Goal: Information Seeking & Learning: Find specific fact

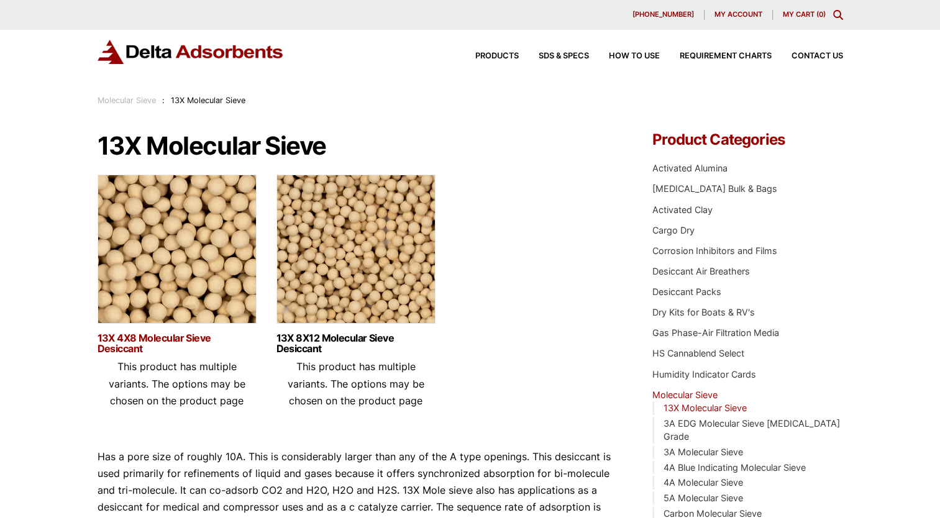
click at [181, 334] on link "13X 4X8 Molecular Sieve Desiccant" at bounding box center [177, 343] width 159 height 21
click at [296, 334] on link "13X 8X12 Molecular Sieve Desiccant" at bounding box center [355, 343] width 159 height 21
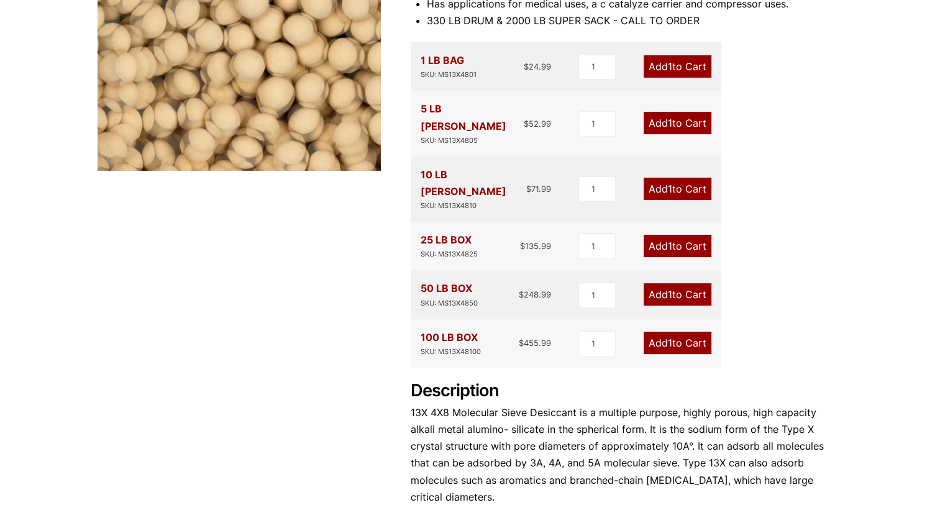
scroll to position [545, 0]
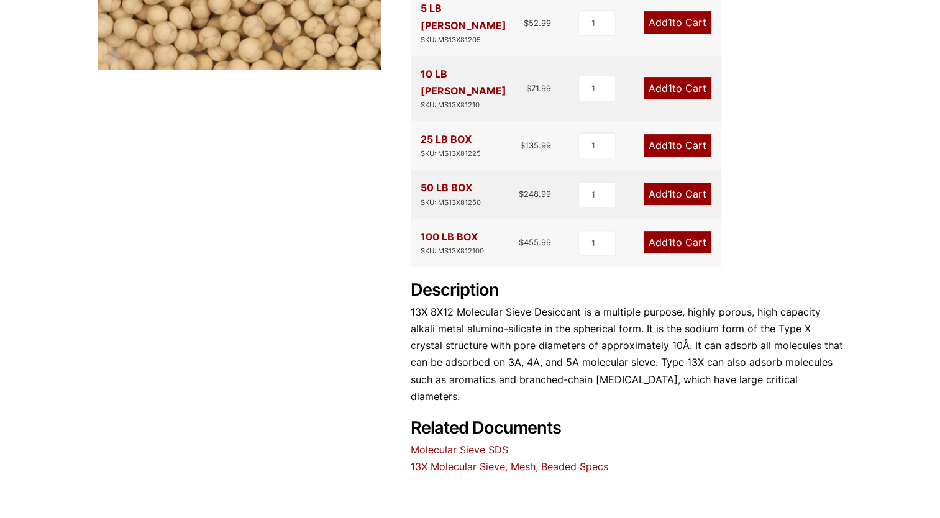
scroll to position [482, 0]
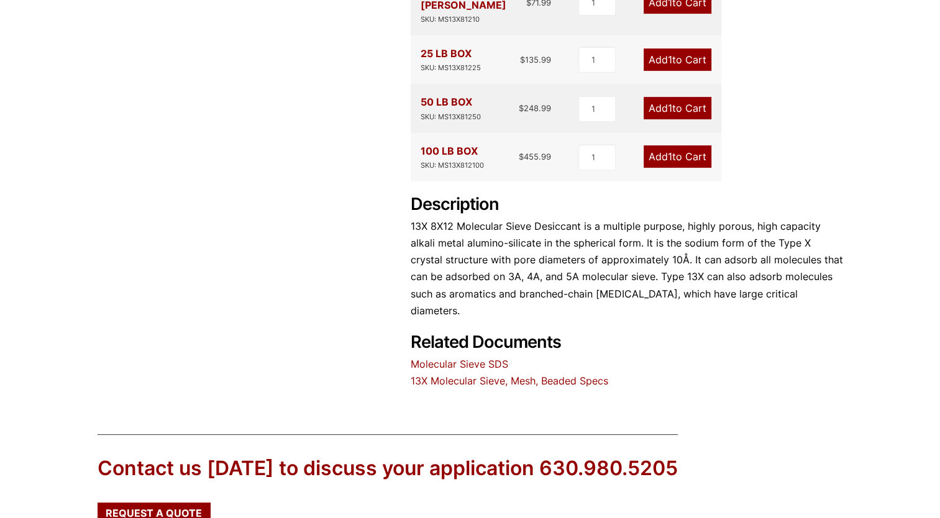
click at [481, 375] on link "13X Molecular Sieve, Mesh, Beaded Specs" at bounding box center [510, 381] width 198 height 12
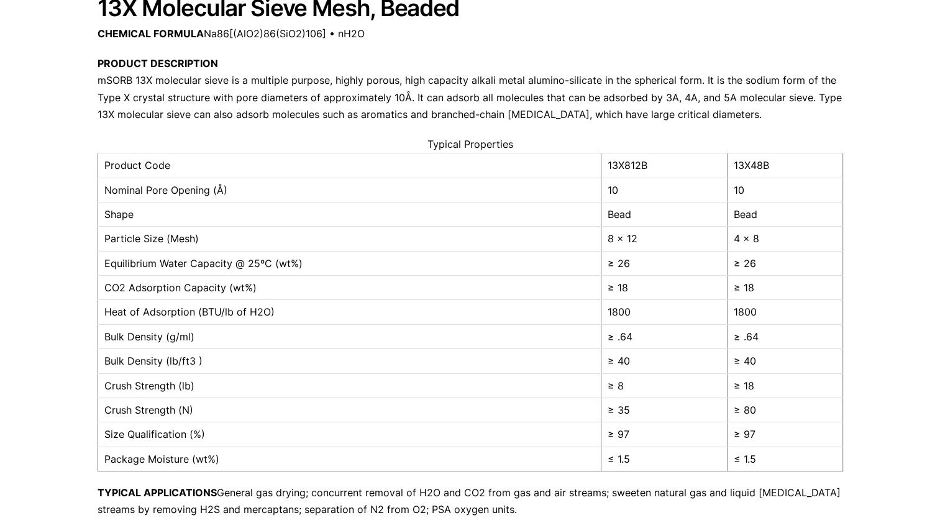
scroll to position [146, 0]
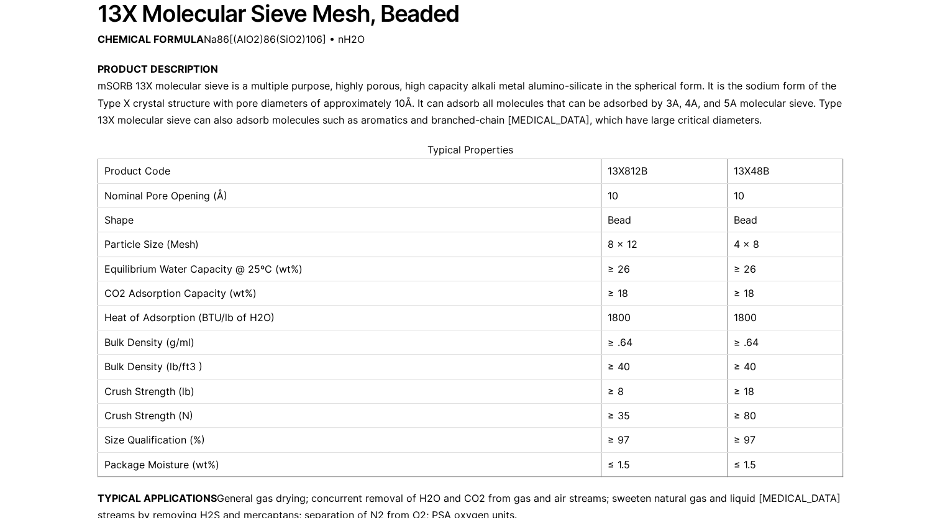
click at [902, 209] on div "Our website has detected that you are using an outdated browser that will preve…" at bounding box center [470, 394] width 940 height 1081
